Goal: Find specific page/section: Find specific page/section

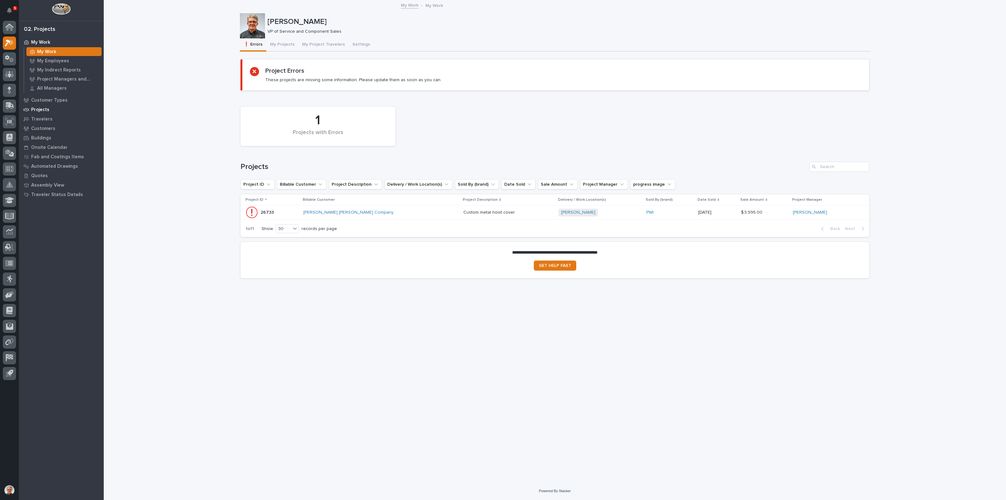
click at [38, 108] on p "Projects" at bounding box center [40, 110] width 18 height 6
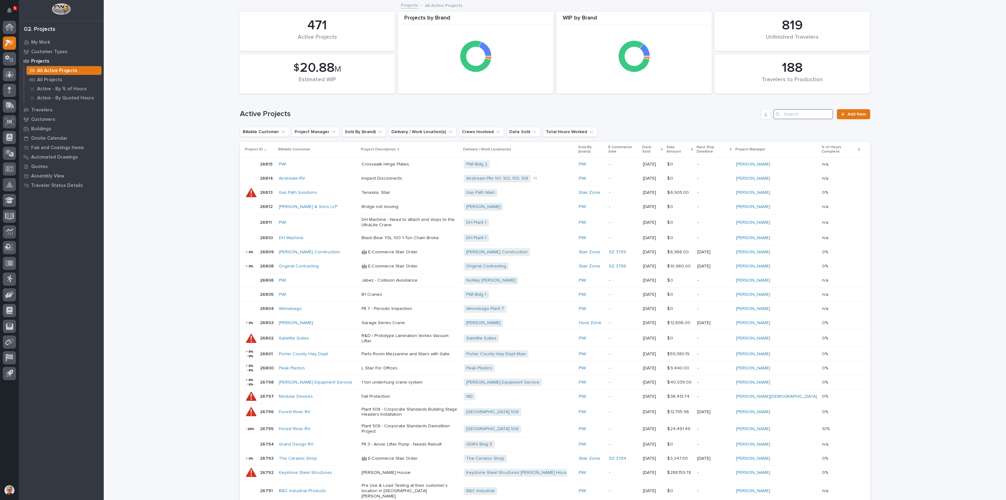
click at [793, 112] on input "Search" at bounding box center [804, 114] width 60 height 10
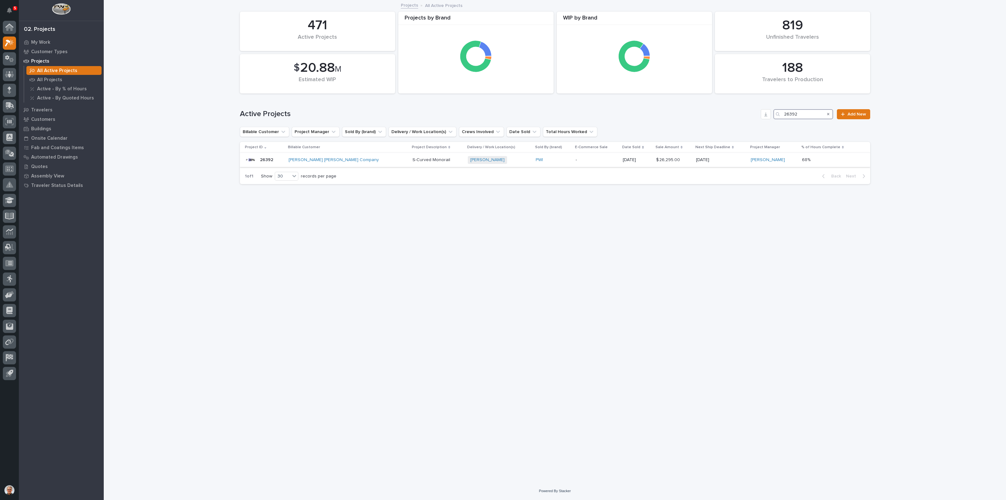
type input "26392"
click at [413, 157] on p "S-Curved Monorail" at bounding box center [438, 159] width 50 height 5
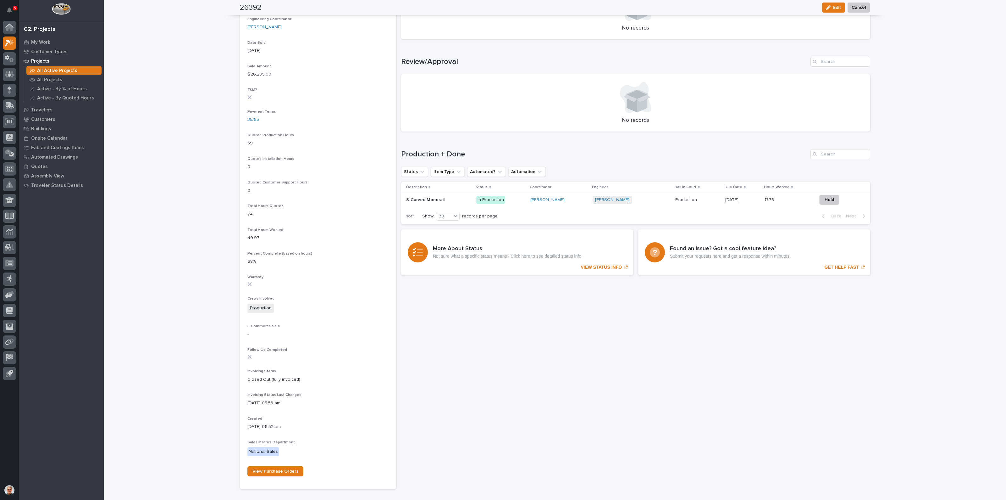
scroll to position [262, 0]
